Goal: Find specific page/section: Find specific page/section

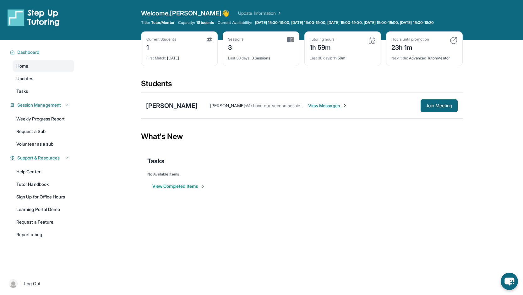
scroll to position [6, 0]
click at [296, 158] on div "Tasks" at bounding box center [301, 160] width 309 height 21
click at [445, 107] on span "Join Meeting" at bounding box center [439, 106] width 27 height 4
click at [54, 124] on link "Weekly Progress Report" at bounding box center [44, 118] width 62 height 11
